Goal: Task Accomplishment & Management: Manage account settings

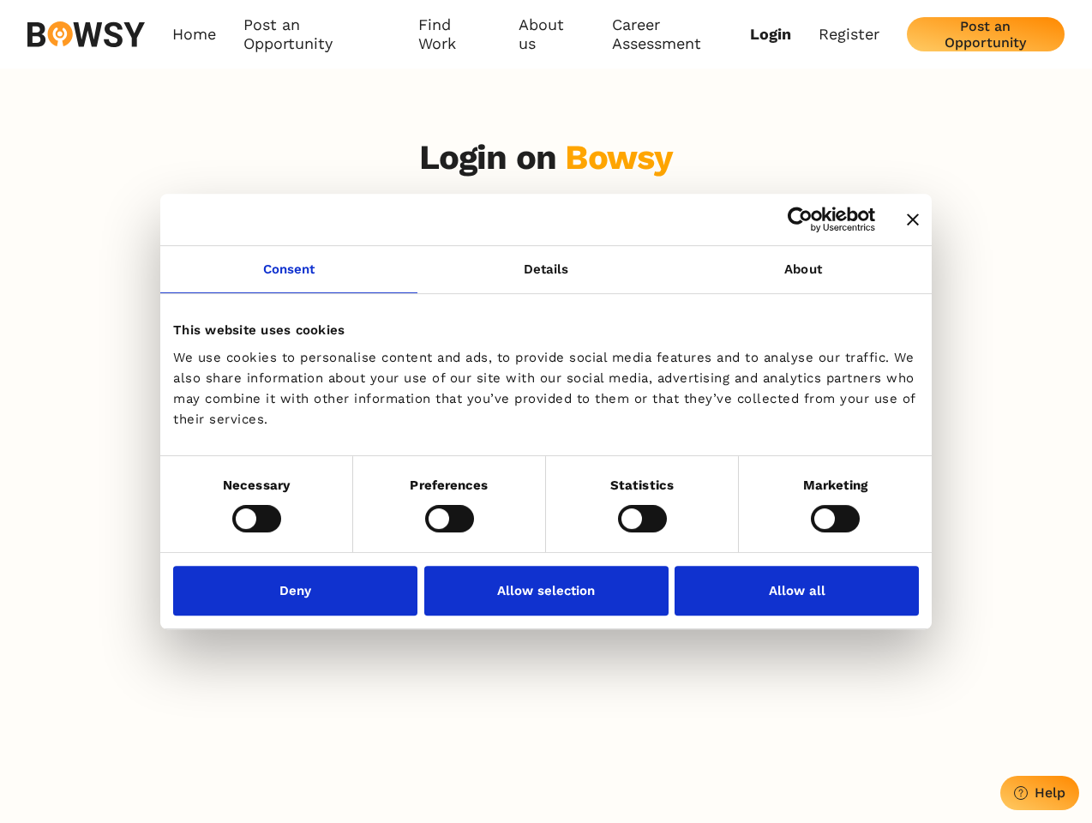
click at [907, 220] on icon "Close banner" at bounding box center [913, 219] width 12 height 12
click at [289, 279] on link "Consent" at bounding box center [288, 269] width 257 height 47
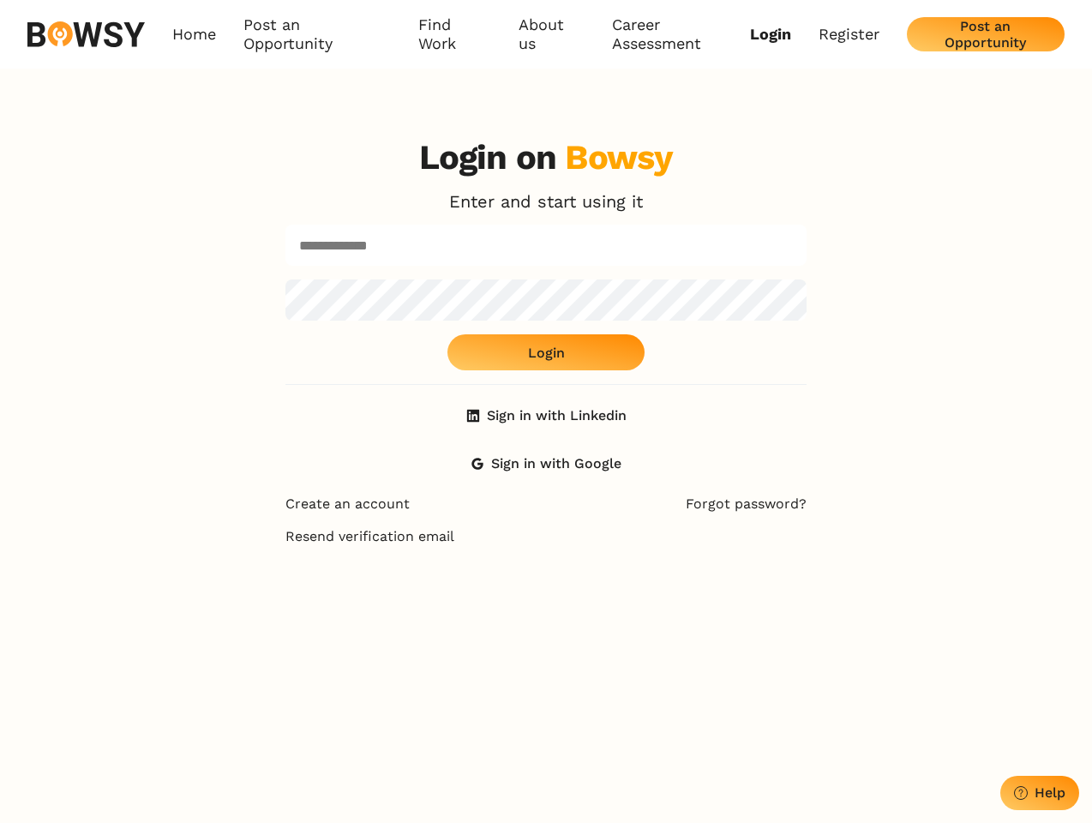
click at [803, 279] on div "Login on Bowsy Enter and start using it Login Sign in with Linkedin Sign in wit…" at bounding box center [545, 309] width 521 height 344
click at [256, 518] on div "Login on Bowsy Enter and start using it Login Sign in with Linkedin Sign in wit…" at bounding box center [546, 534] width 1092 height 823
click at [449, 518] on div "Login on Bowsy Enter and start using it Login Sign in with Linkedin Sign in wit…" at bounding box center [546, 534] width 549 height 823
click at [642, 518] on div "Login on Bowsy Enter and start using it Login Sign in with Linkedin Sign in wit…" at bounding box center [546, 534] width 549 height 823
click at [835, 518] on div "Login on Bowsy Enter and start using it Login Sign in with Linkedin Sign in wit…" at bounding box center [546, 534] width 1092 height 823
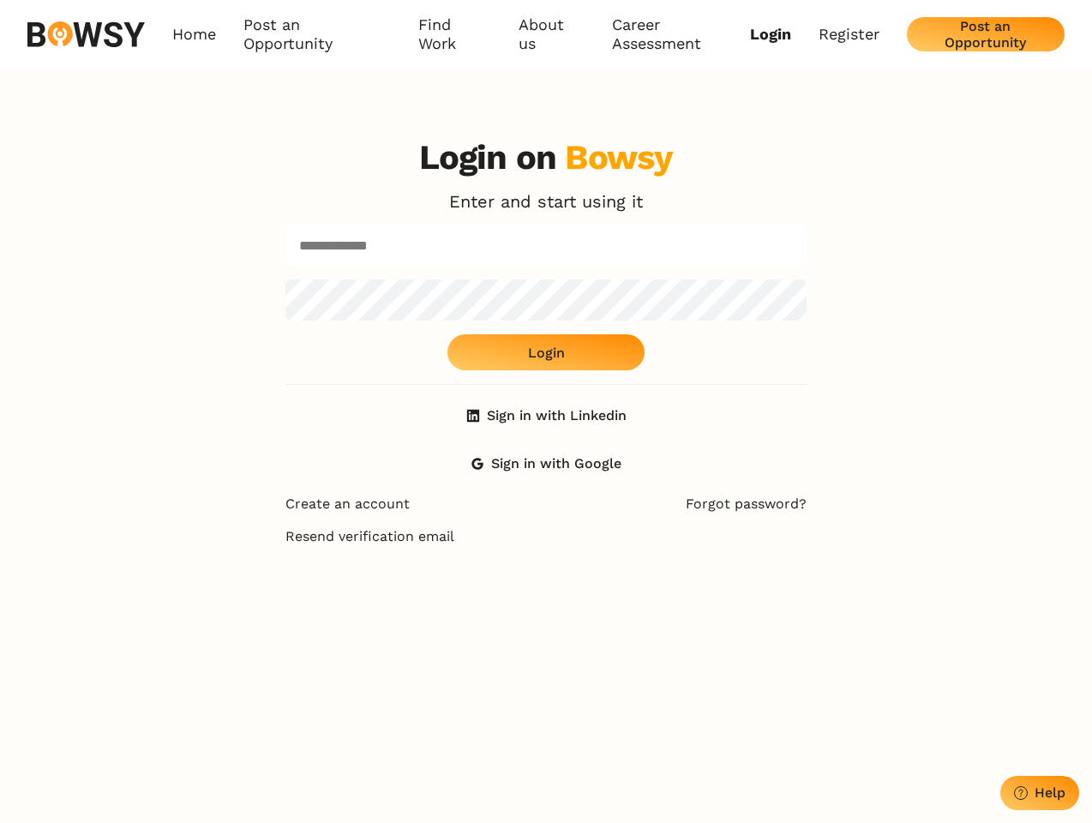
click at [300, 590] on div "Login on Bowsy Enter and start using it Login Sign in with Linkedin Sign in wit…" at bounding box center [546, 534] width 549 height 823
click at [546, 590] on div "Login on Bowsy Enter and start using it Login Sign in with Linkedin Sign in wit…" at bounding box center [546, 534] width 549 height 823
